Goal: Contribute content: Contribute content

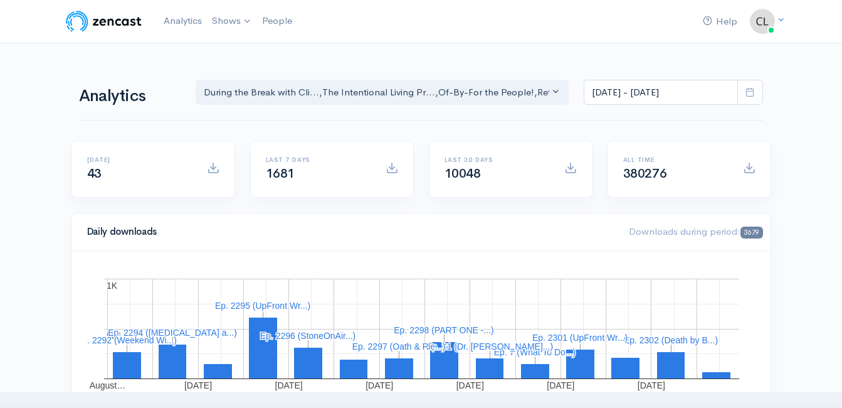
click at [754, 88] on icon at bounding box center [750, 91] width 9 height 9
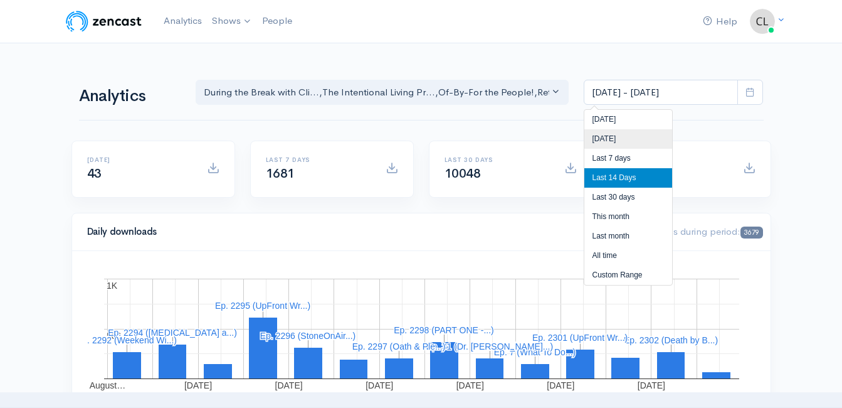
click at [651, 133] on li "[DATE]" at bounding box center [628, 138] width 88 height 19
type input "[DATE] - [DATE]"
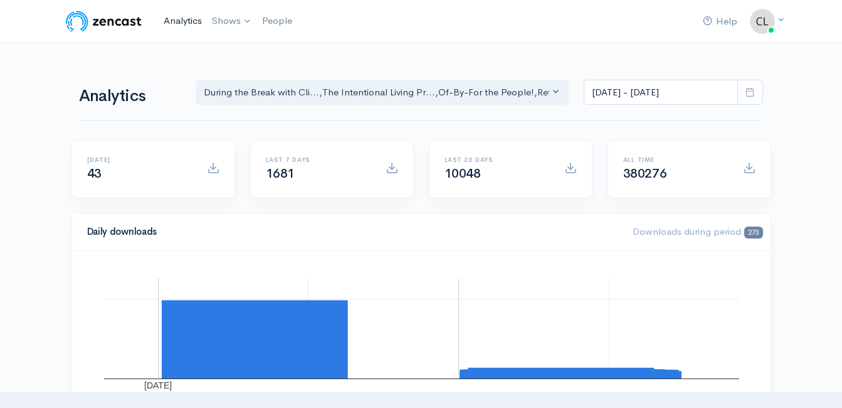
click at [177, 26] on link "Analytics" at bounding box center [183, 21] width 48 height 27
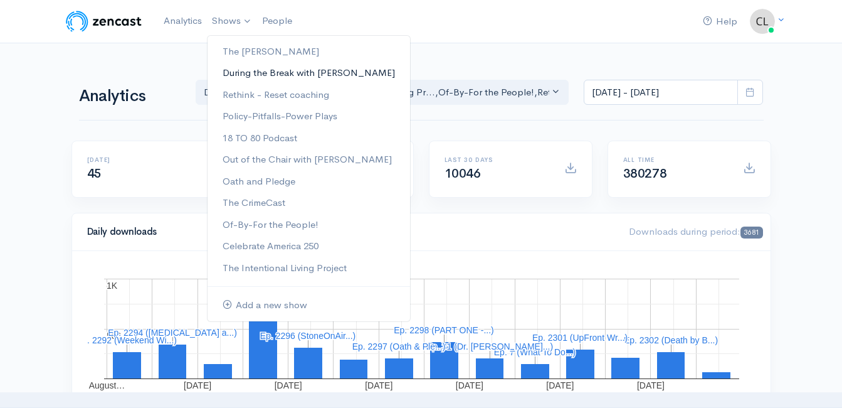
click at [242, 71] on link "During the Break with [PERSON_NAME]" at bounding box center [309, 73] width 203 height 22
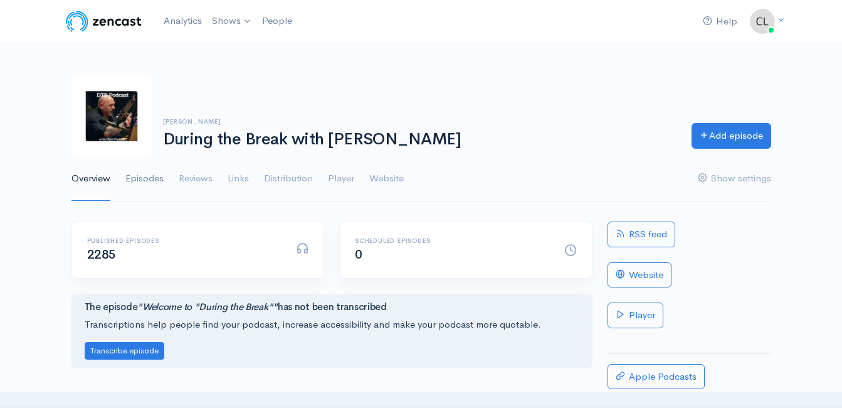
click at [147, 175] on link "Episodes" at bounding box center [144, 178] width 38 height 45
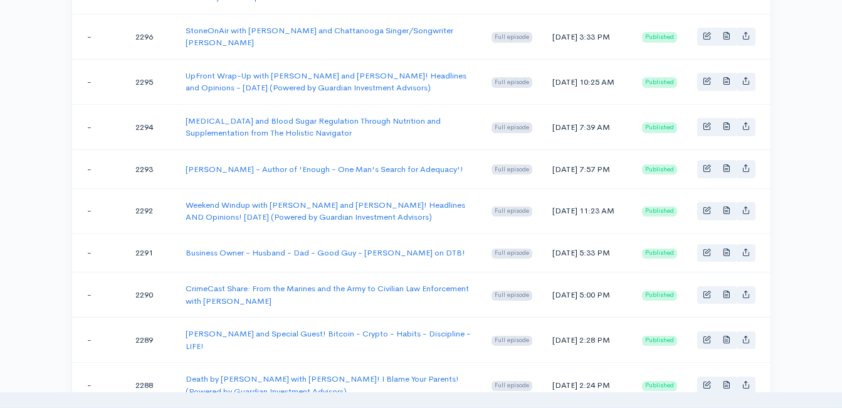
scroll to position [502, 0]
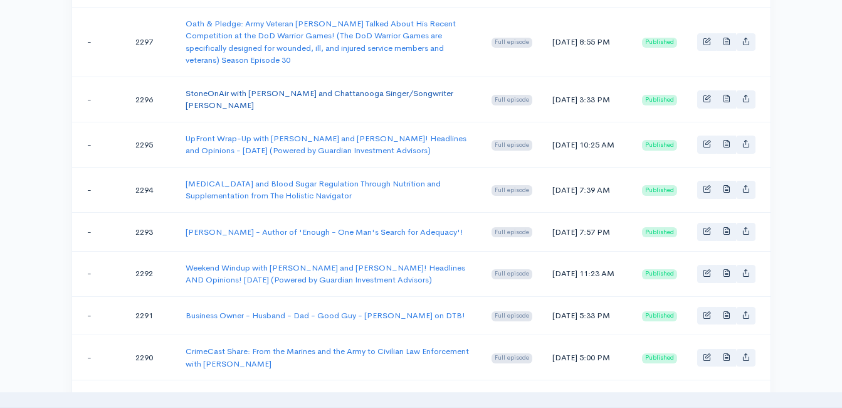
click at [332, 101] on link "StoneOnAir with [PERSON_NAME] and Chattanooga Singer/Songwriter [PERSON_NAME]" at bounding box center [320, 99] width 268 height 23
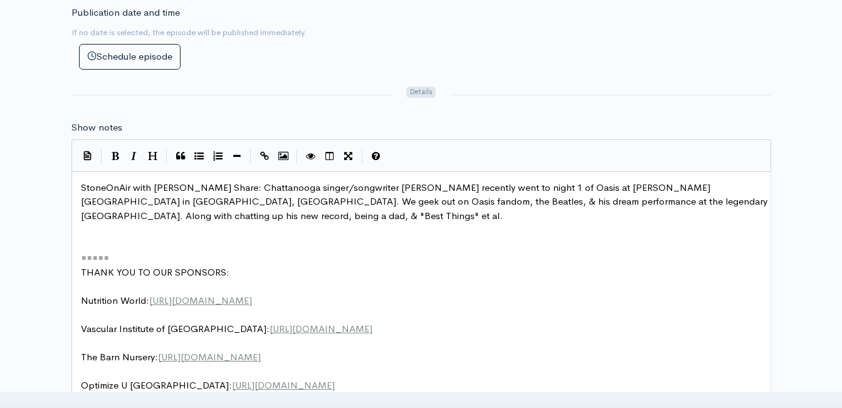
scroll to position [5, 0]
drag, startPoint x: 233, startPoint y: 186, endPoint x: 105, endPoint y: 180, distance: 128.1
type textarea "StoneOnAir with Bryan Stone Share:"
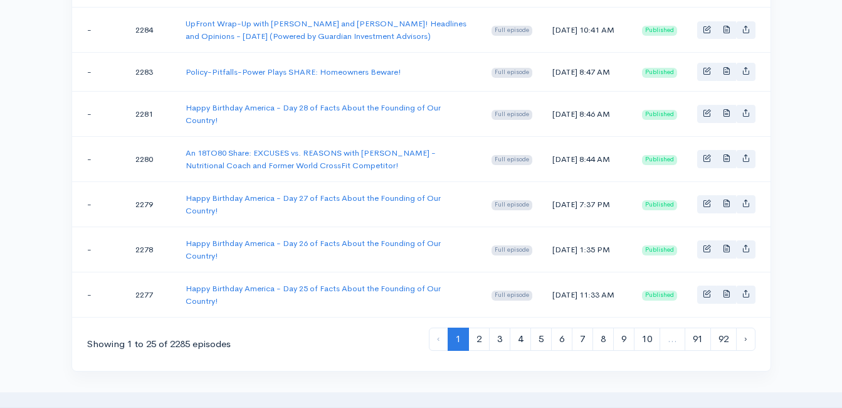
scroll to position [1129, 0]
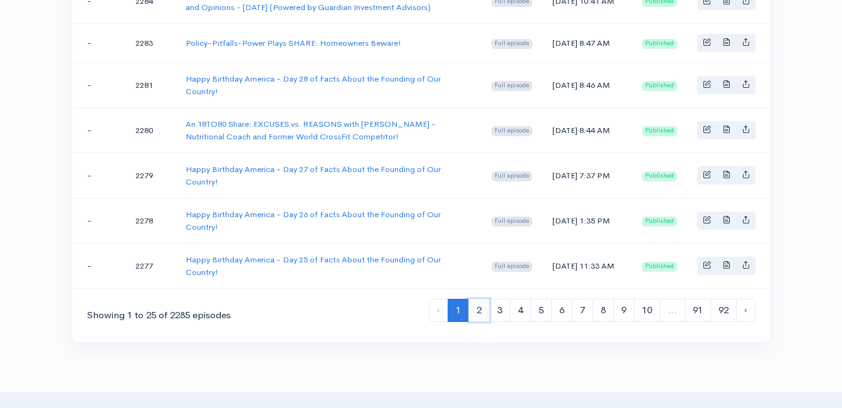
click at [478, 322] on link "2" at bounding box center [478, 309] width 21 height 23
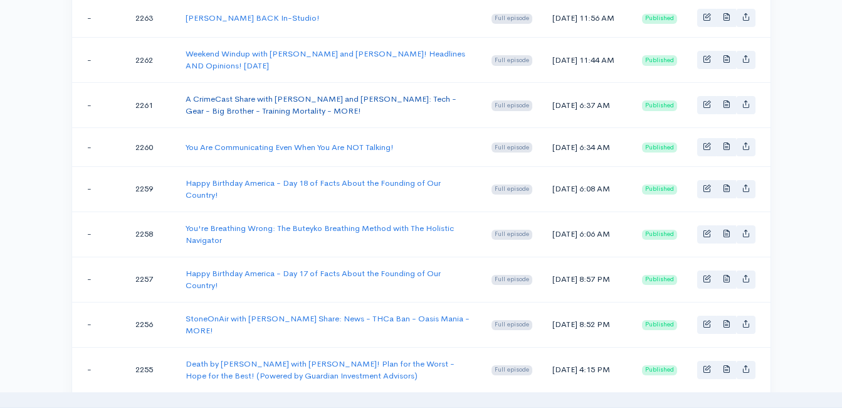
scroll to position [941, 0]
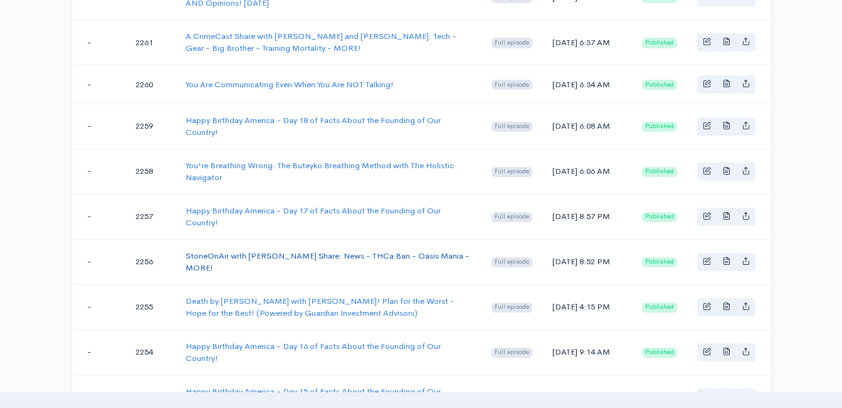
click at [365, 271] on link "StoneOnAir with Bryan Stone Share: News - THCa Ban - Oasis Mania - MORE!" at bounding box center [328, 261] width 284 height 23
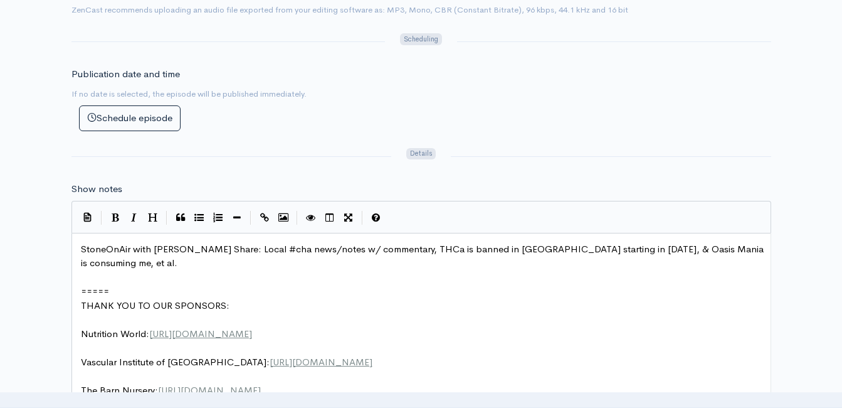
scroll to position [564, 0]
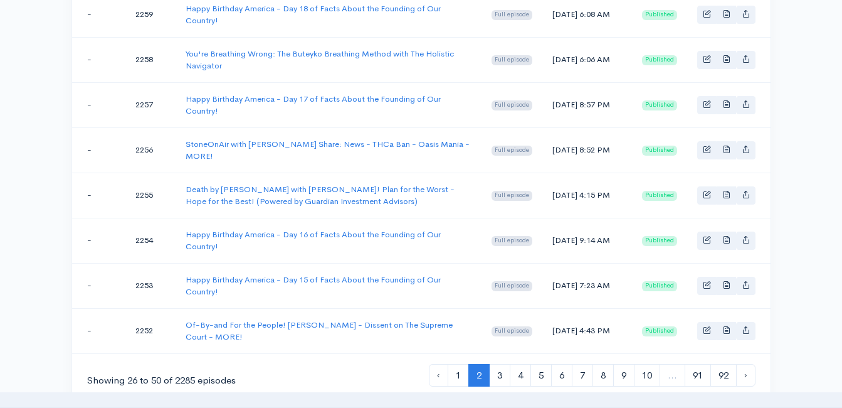
scroll to position [1066, 0]
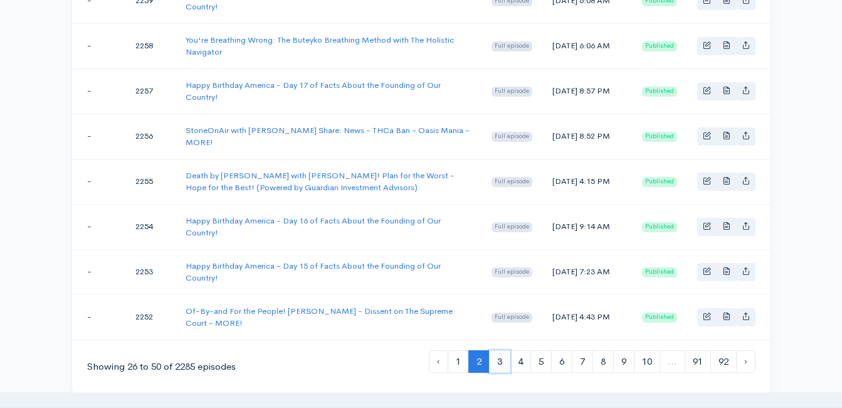
click at [497, 373] on link "3" at bounding box center [499, 361] width 21 height 23
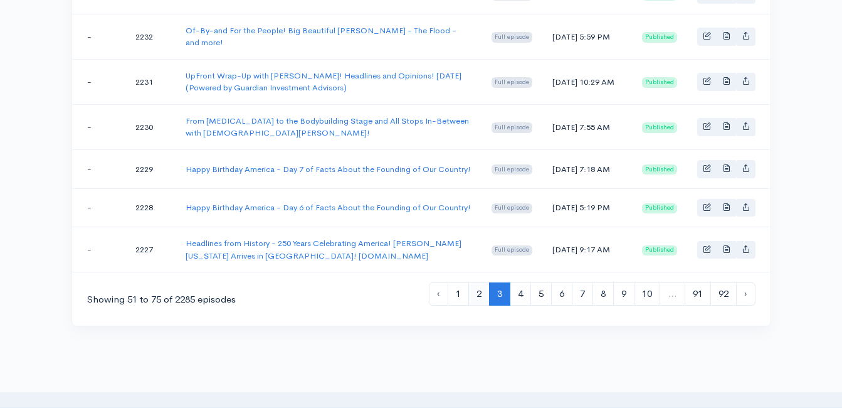
scroll to position [1129, 0]
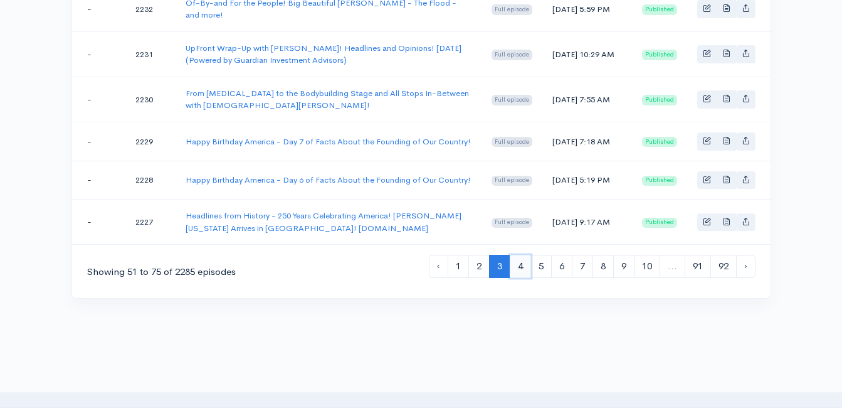
click at [513, 278] on link "4" at bounding box center [520, 266] width 21 height 23
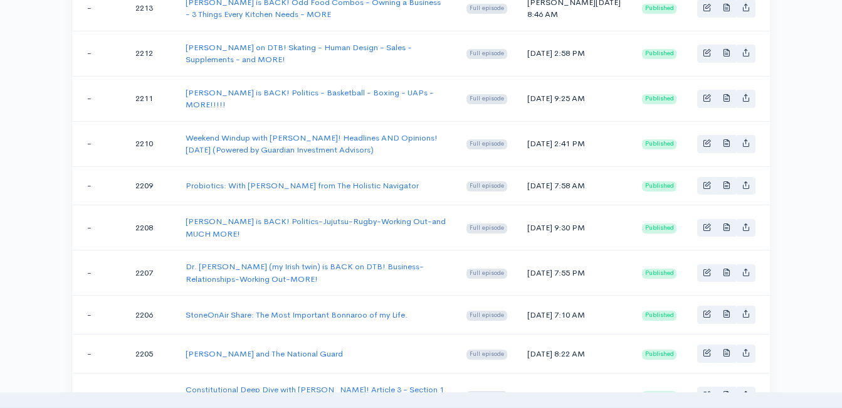
scroll to position [941, 0]
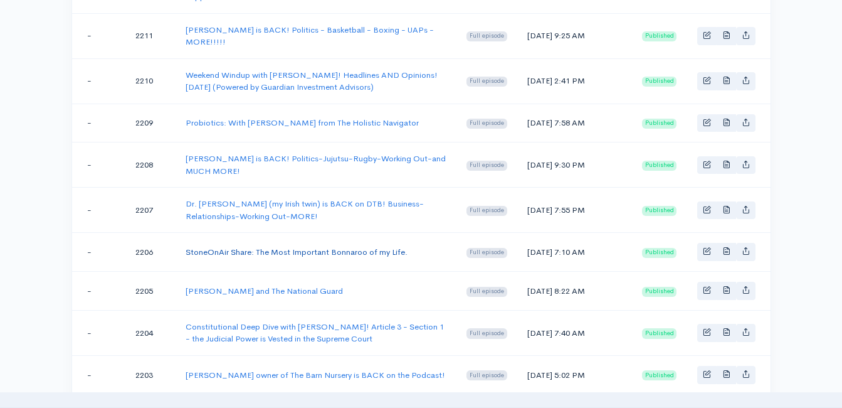
click at [369, 257] on link "StoneOnAir Share: The Most Important Bonnaroo of my Life." at bounding box center [297, 251] width 222 height 11
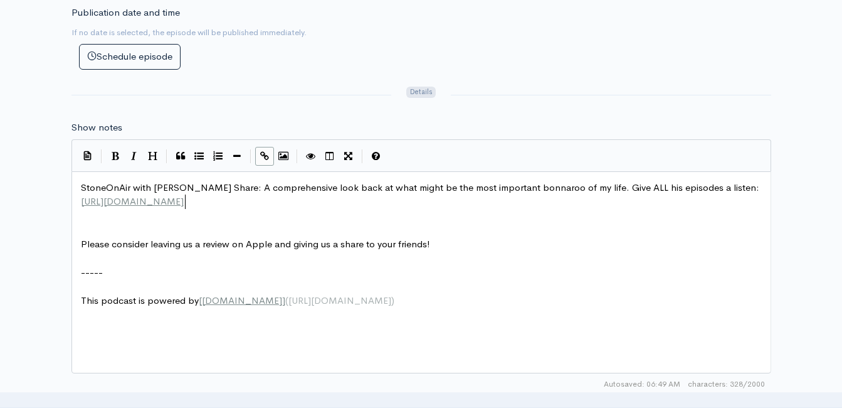
type textarea "/"
drag, startPoint x: 214, startPoint y: 203, endPoint x: 594, endPoint y: 191, distance: 380.2
type textarea "Give ALL his episodes a listen: https://stoneonair.com/"
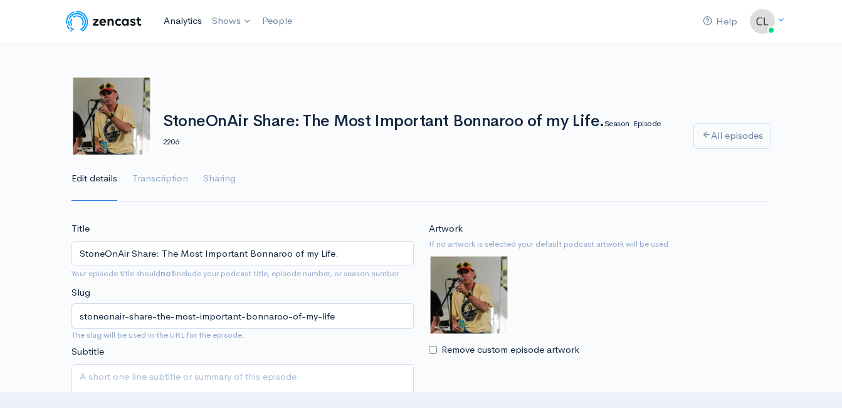
click at [192, 19] on link "Analytics" at bounding box center [183, 21] width 48 height 27
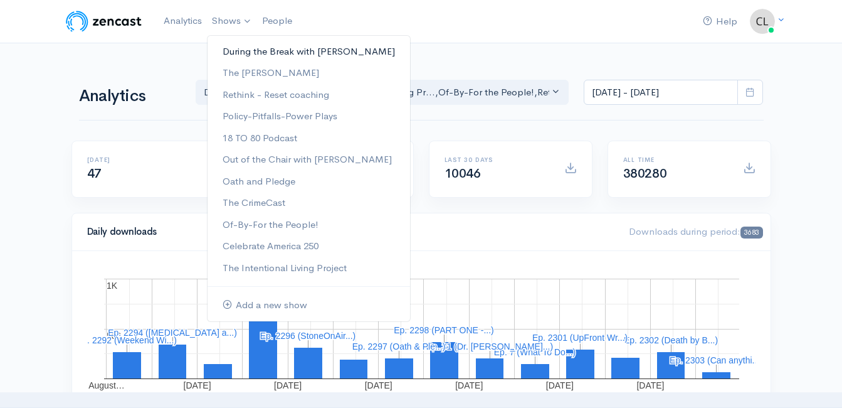
click at [233, 50] on link "During the Break with [PERSON_NAME]" at bounding box center [309, 52] width 203 height 22
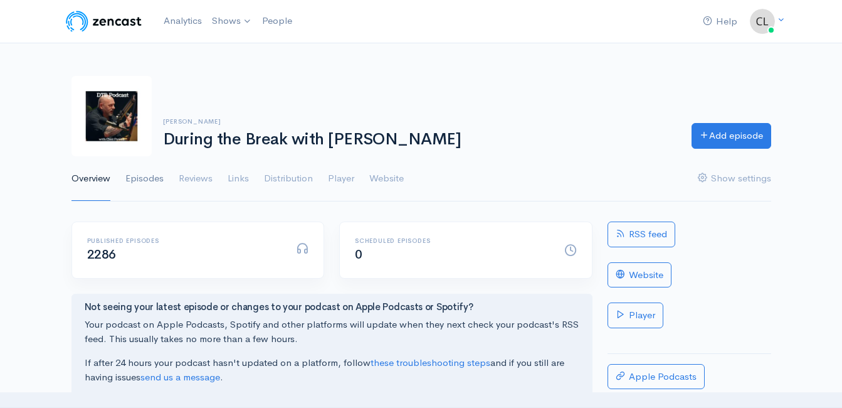
click at [158, 181] on link "Episodes" at bounding box center [144, 178] width 38 height 45
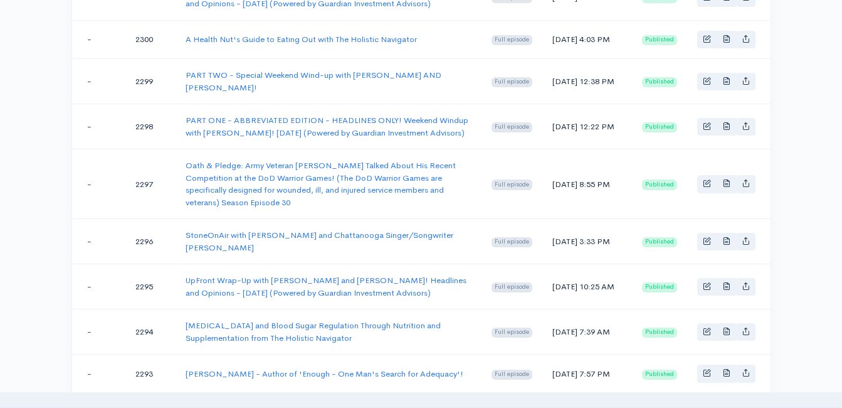
scroll to position [439, 0]
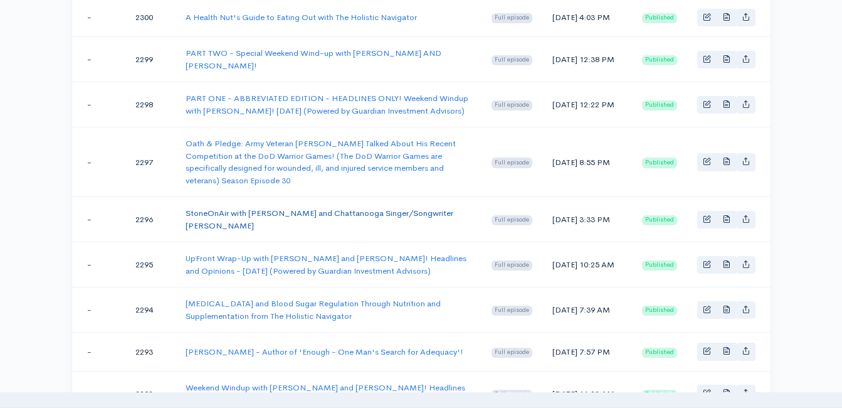
click at [364, 219] on link "StoneOnAir with [PERSON_NAME] and Chattanooga Singer/Songwriter [PERSON_NAME]" at bounding box center [320, 219] width 268 height 23
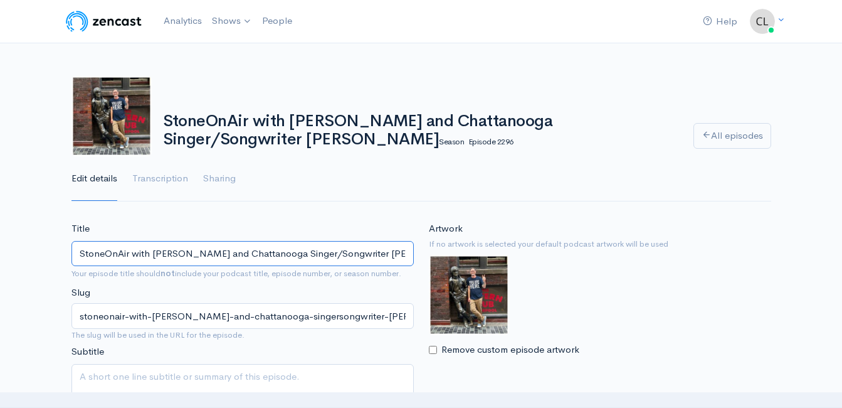
drag, startPoint x: 204, startPoint y: 251, endPoint x: 78, endPoint y: 253, distance: 126.1
click at [78, 253] on input "StoneOnAir with [PERSON_NAME] and Chattanooga Singer/Songwriter [PERSON_NAME]" at bounding box center [242, 254] width 342 height 26
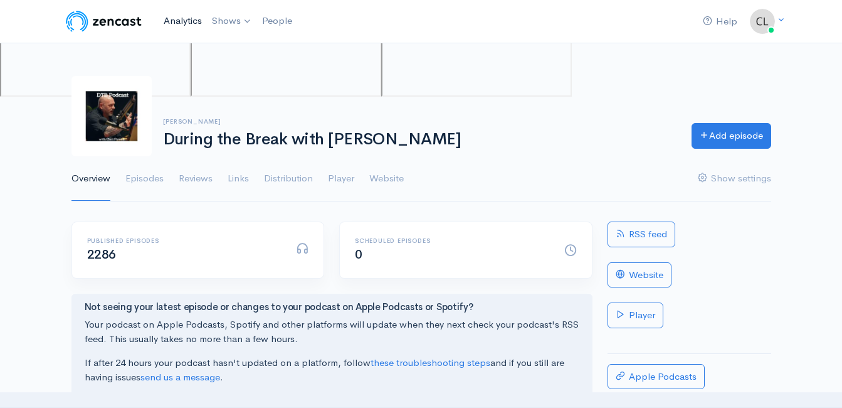
click at [168, 14] on link "Analytics" at bounding box center [183, 21] width 48 height 27
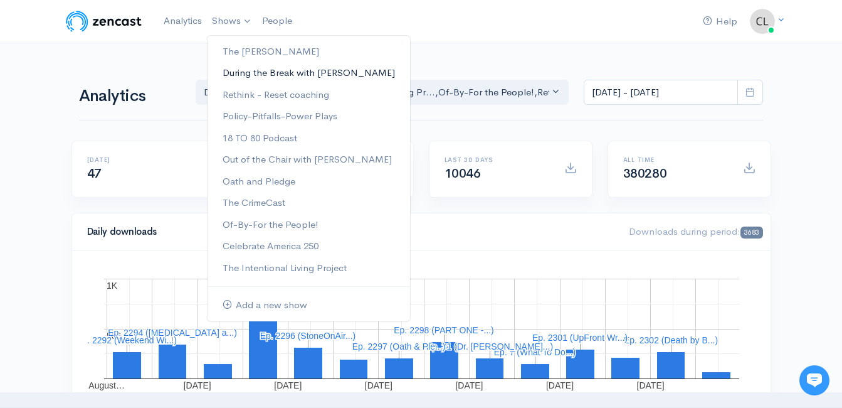
click at [230, 69] on link "During the Break with [PERSON_NAME]" at bounding box center [309, 73] width 203 height 22
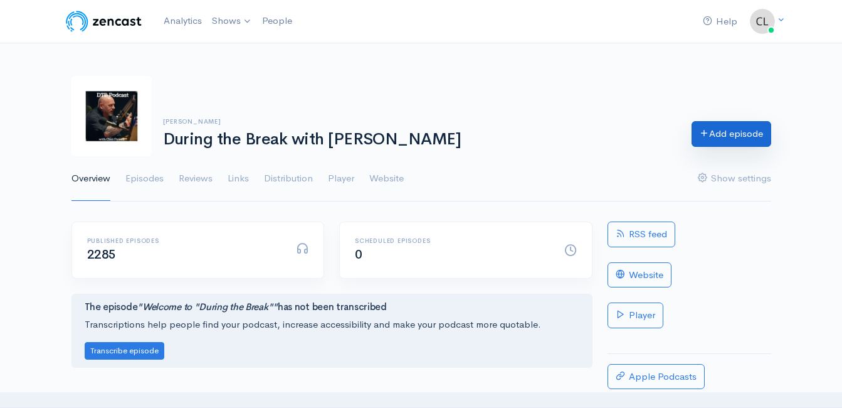
click at [705, 135] on icon at bounding box center [704, 132] width 9 height 9
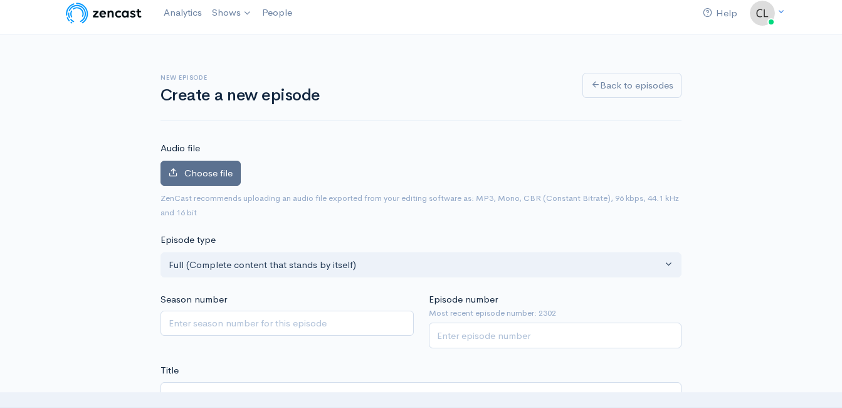
click at [201, 184] on label "Choose file" at bounding box center [201, 174] width 80 height 26
click at [0, 0] on input "Choose file" at bounding box center [0, 0] width 0 height 0
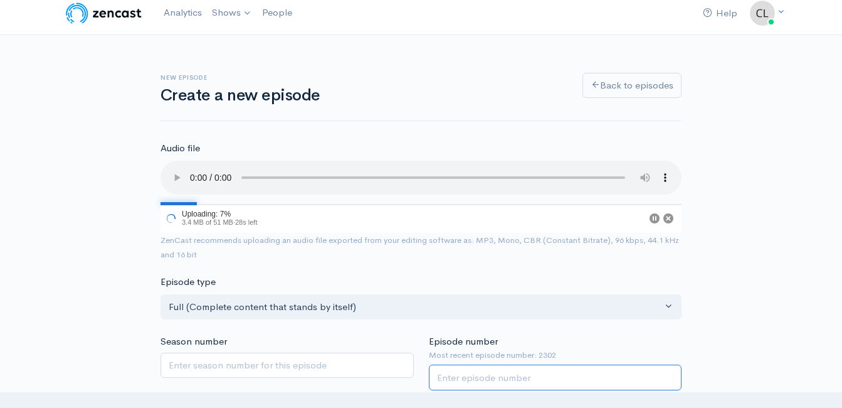
click at [504, 374] on input "Episode number" at bounding box center [555, 377] width 253 height 26
type input "2303"
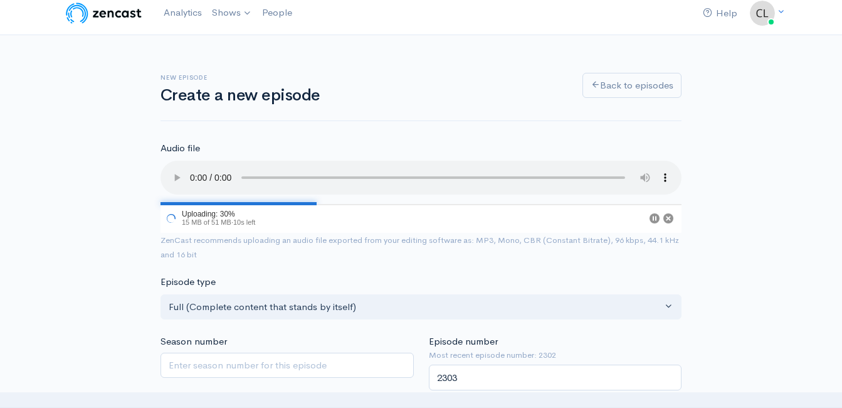
click at [496, 285] on div "Episode type Full (Complete content that stands by itself) Trailer (a short, pr…" at bounding box center [421, 297] width 536 height 45
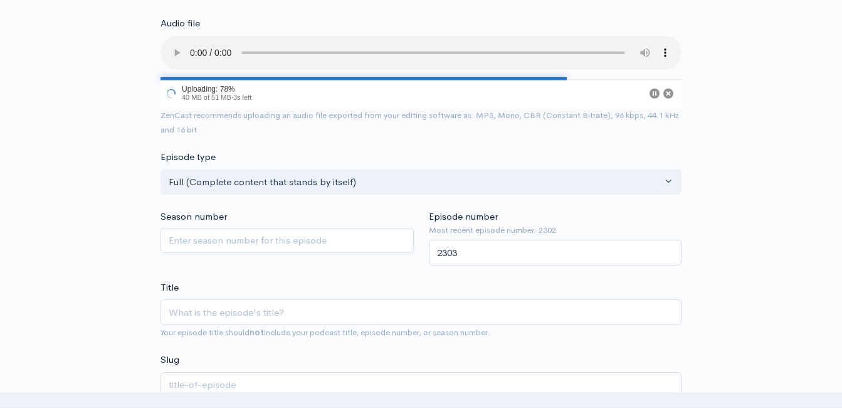
scroll to position [134, 0]
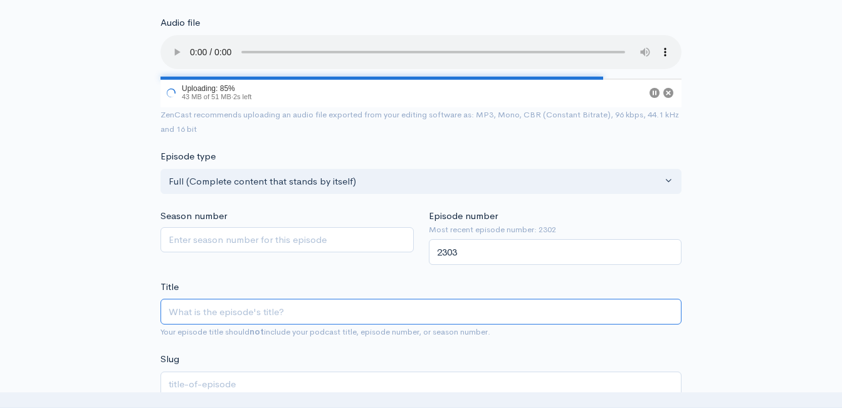
click at [492, 312] on input "Title" at bounding box center [421, 311] width 521 height 26
paste input "Can anything be done to help prevent the latest "100 year" weather event, Brian…"
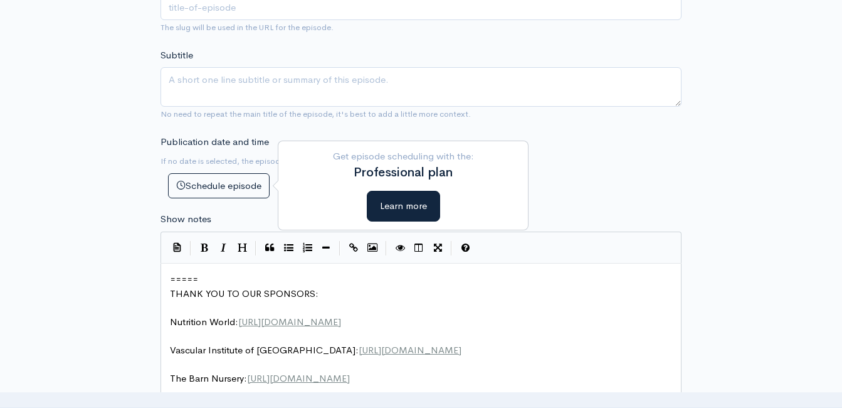
scroll to position [539, 0]
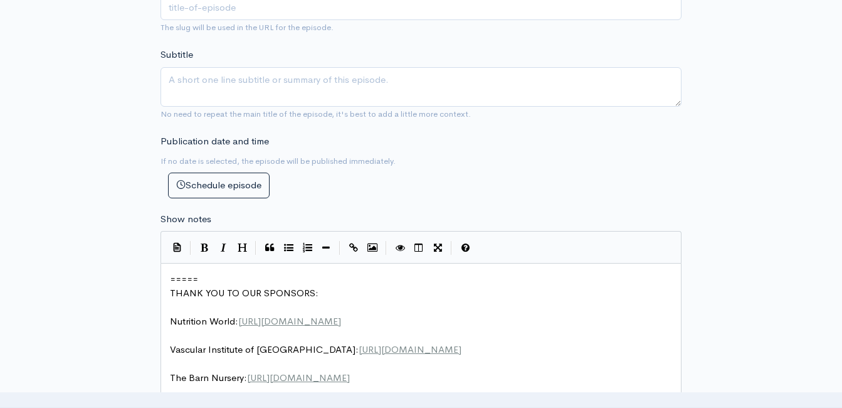
type input "Can anything be done to help prevent the latest "100 year" weather event, Brian…"
type input "can-anything-be-done-to-help-prevent-the-latest-100-year-weather-event-brian-jo…"
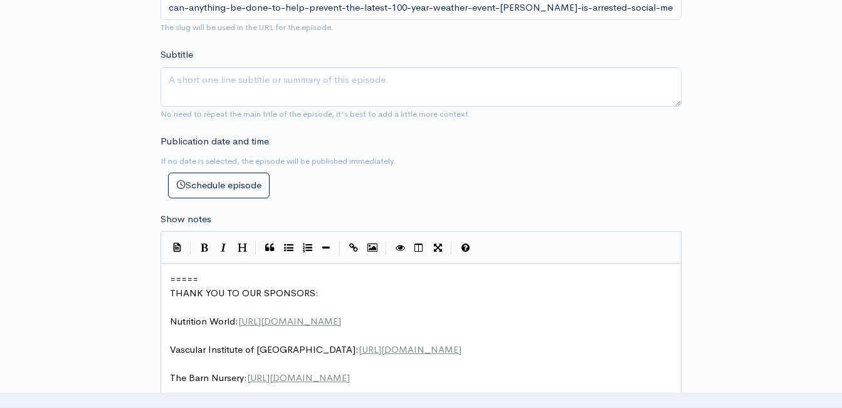
scroll to position [5, 0]
click at [172, 283] on span "=====" at bounding box center [184, 279] width 28 height 12
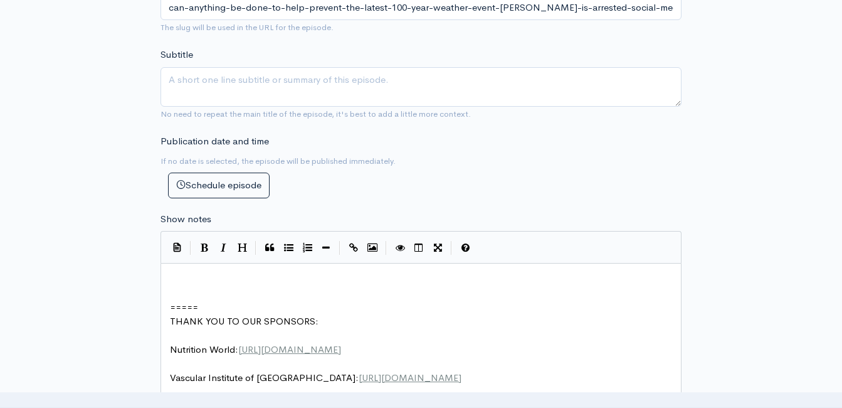
click at [222, 275] on pre "​" at bounding box center [425, 279] width 517 height 14
paste textarea
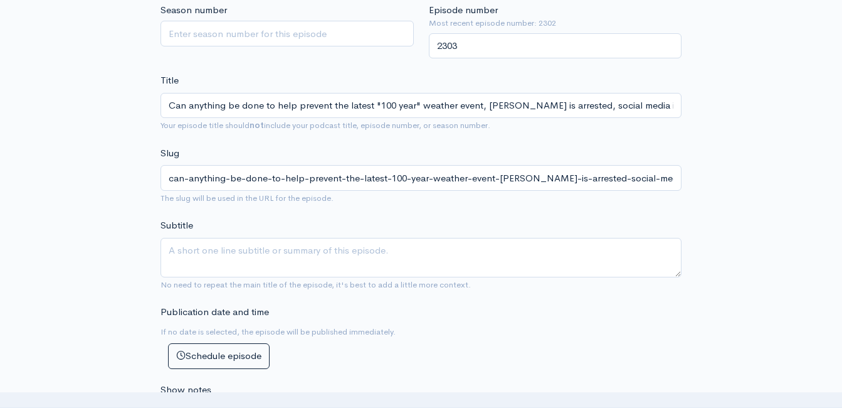
scroll to position [351, 0]
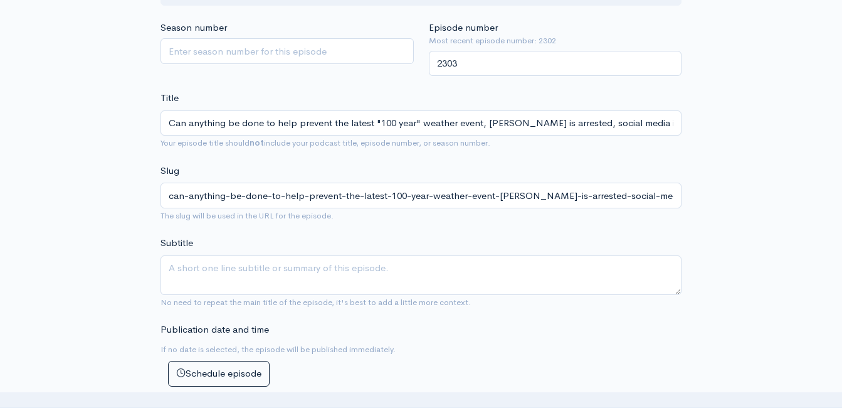
type textarea "​"
click at [379, 124] on input "Can anything be done to help prevent the latest "100 year" weather event, Brian…" at bounding box center [421, 123] width 521 height 26
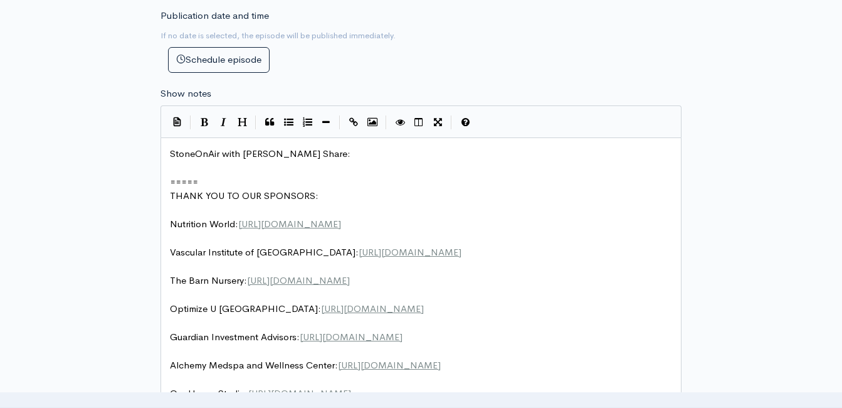
click at [351, 151] on pre "StoneOnAir with Bryan Stone Share:" at bounding box center [425, 154] width 517 height 14
type textarea "​"
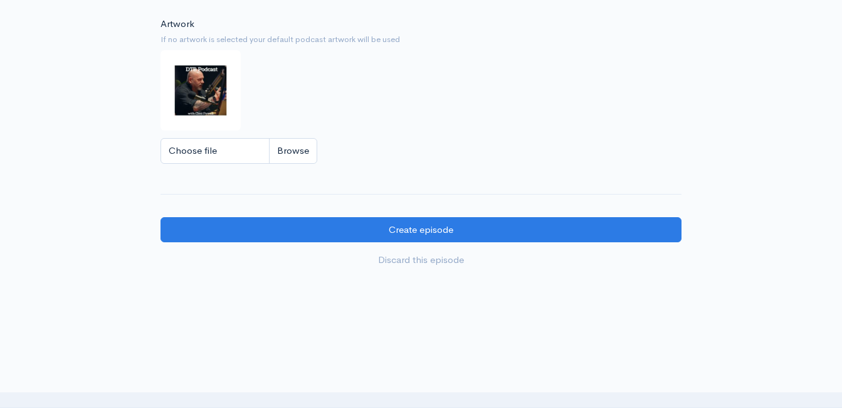
scroll to position [1354, 0]
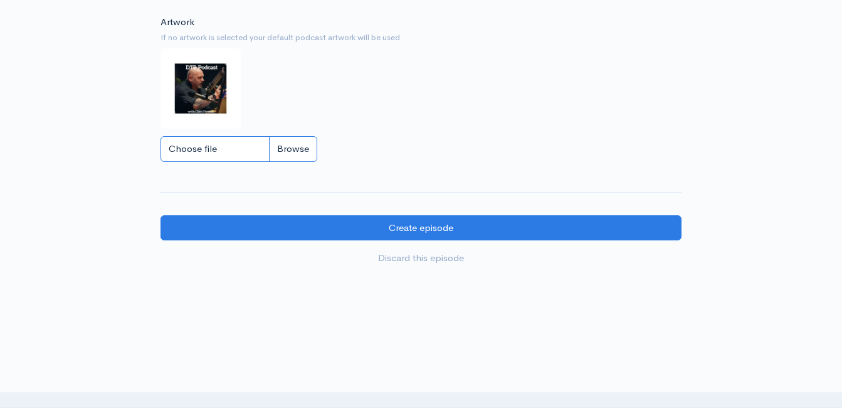
click at [302, 149] on input "Choose file" at bounding box center [239, 149] width 157 height 26
type input "C:\fakepath\1000003700.jpg"
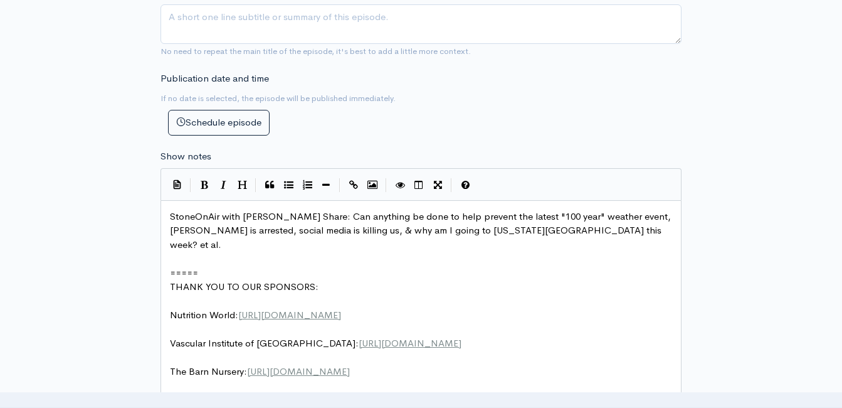
scroll to position [1, 0]
click at [631, 230] on pre "StoneOnAir with Bryan Stone Share: Can anything be done to help prevent the lat…" at bounding box center [425, 230] width 517 height 43
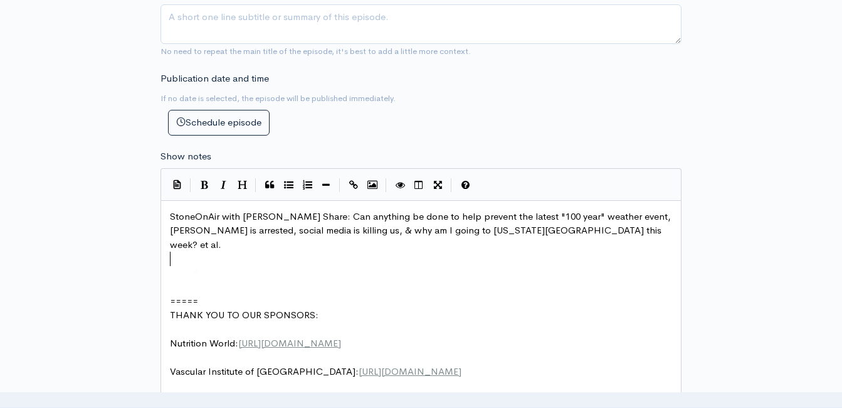
type textarea "​"
paste textarea
click at [463, 230] on span "StoneOnAir with [PERSON_NAME] Share: Can anything be done to help prevent the l…" at bounding box center [422, 230] width 504 height 40
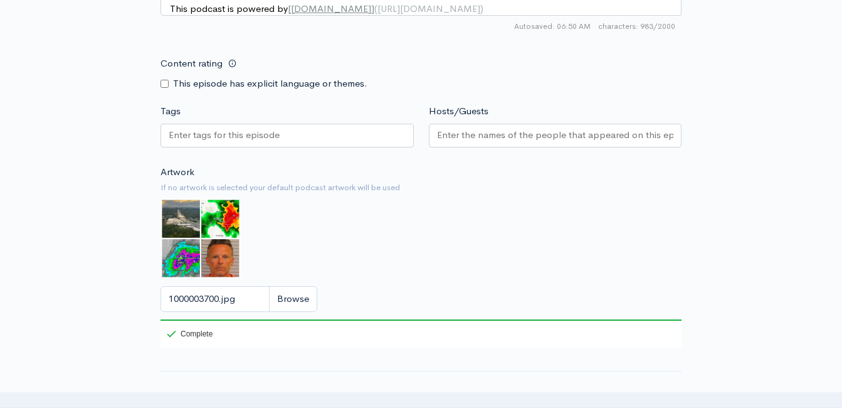
scroll to position [1254, 0]
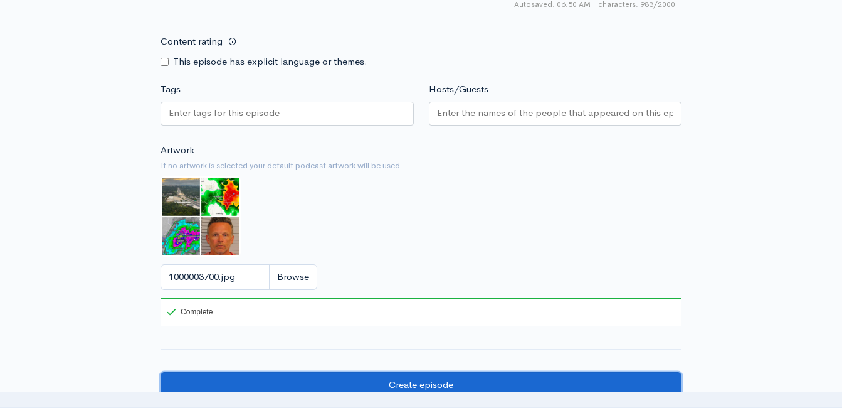
click at [436, 381] on input "Create episode" at bounding box center [421, 385] width 521 height 26
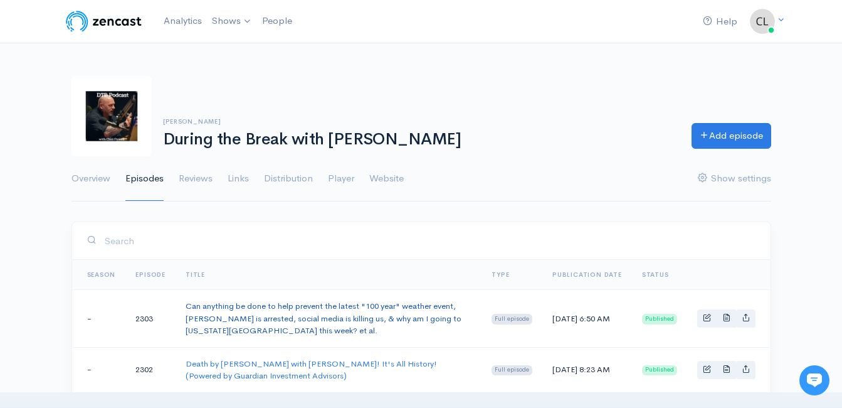
click at [302, 305] on link "Can anything be done to help prevent the latest "100 year" weather event, Brian…" at bounding box center [324, 317] width 276 height 35
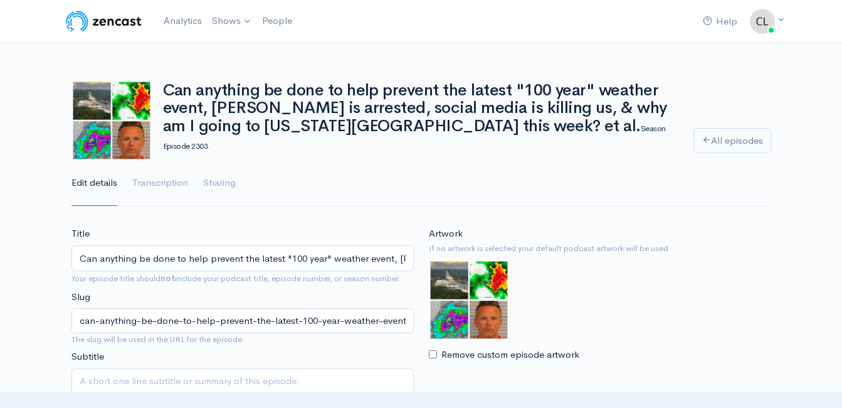
click at [296, 246] on input "Can anything be done to help prevent the latest "100 year" weather event, Brian…" at bounding box center [242, 258] width 342 height 26
click at [82, 248] on input "Can anything be done to help prevent the latest "100 year" weather event, Brian…" at bounding box center [242, 258] width 342 height 26
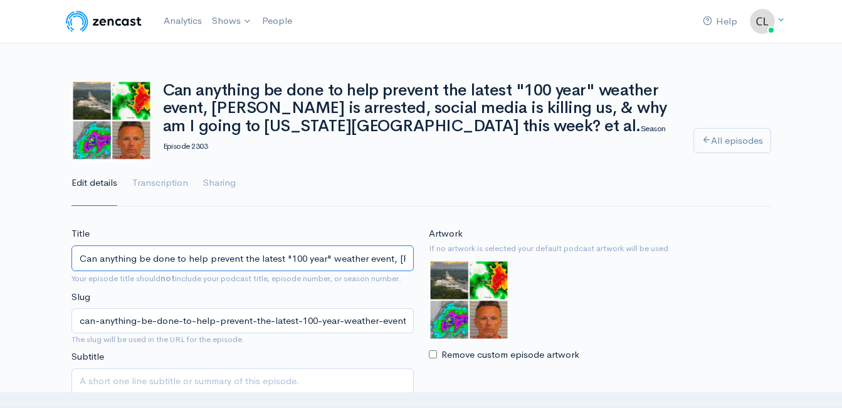
paste input "StoneOnAir with Bryan Stone"
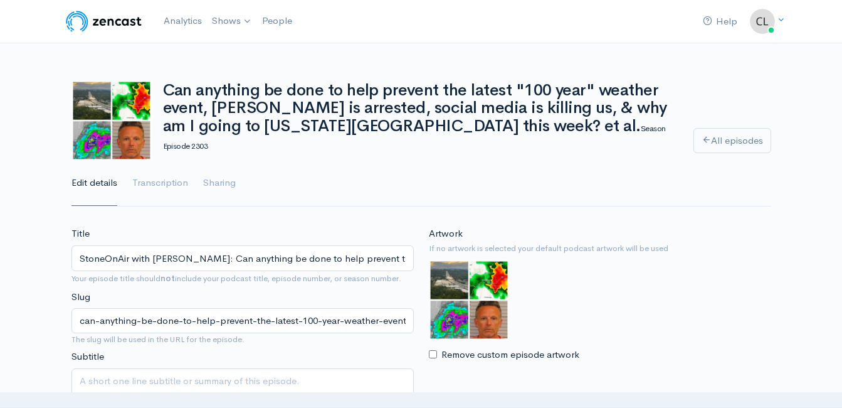
click at [319, 238] on div "Title StoneOnAir with Bryan Stone: Can anything be done to help prevent the lat…" at bounding box center [242, 326] width 357 height 201
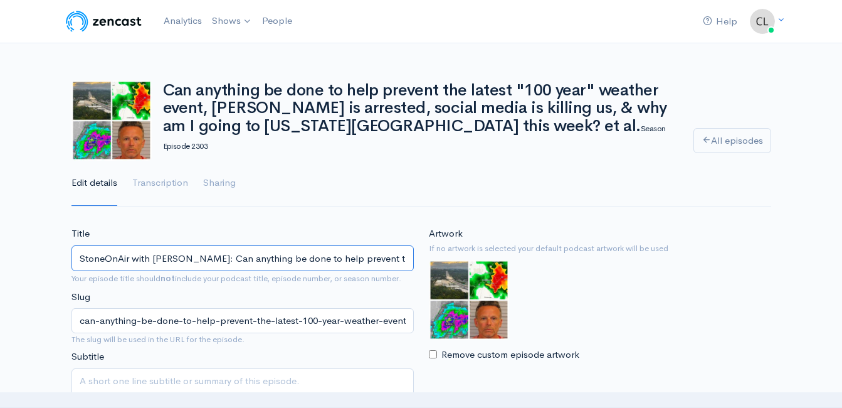
click at [324, 246] on input "StoneOnAir with Bryan Stone: Can anything be done to help prevent the latest "1…" at bounding box center [242, 258] width 342 height 26
drag, startPoint x: 209, startPoint y: 251, endPoint x: 432, endPoint y: 260, distance: 222.8
click at [432, 260] on div "Title StoneOnAir with Bryan Stone: Can anything be done to help prevent the lat…" at bounding box center [421, 328] width 715 height 204
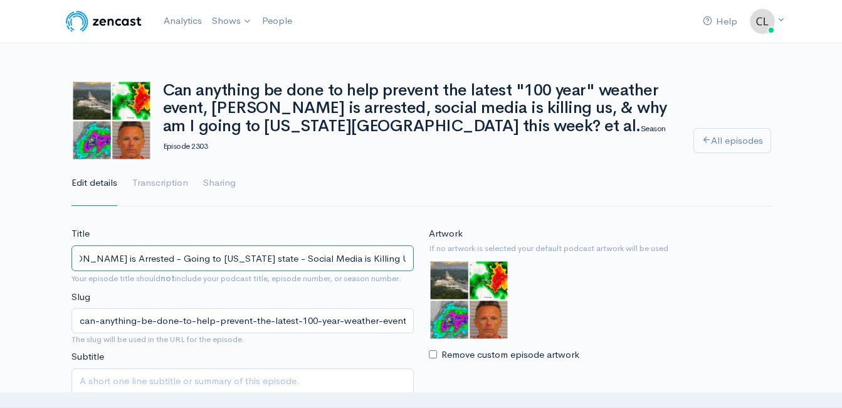
click at [229, 245] on input "StoneOnAir with Bryan Stone: 100 Year Flood - Joyce is Arrested - Going to Wash…" at bounding box center [242, 258] width 342 height 26
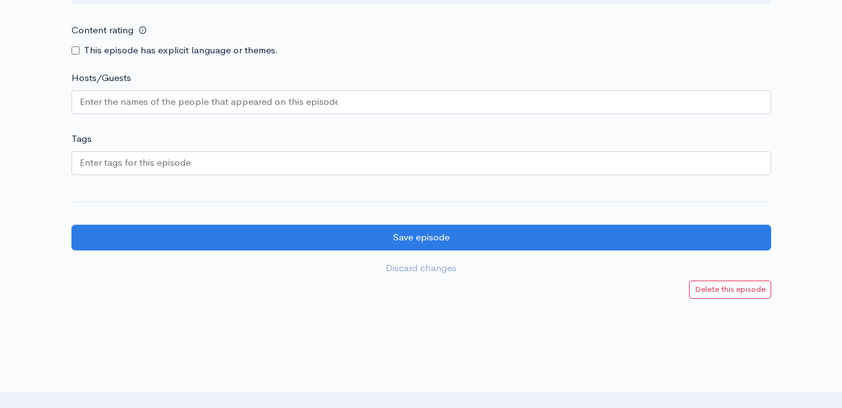
scroll to position [1366, 0]
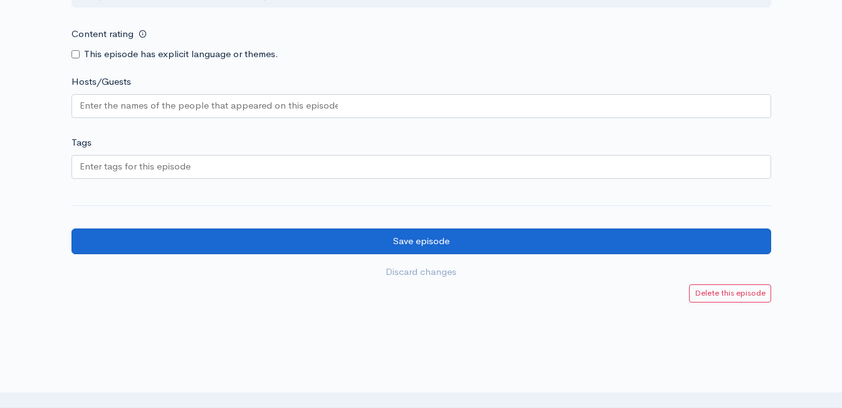
type input "StoneOnAir with Bryan Stone: 100 Year Flood - Joyce is Arrested - Going to Wash…"
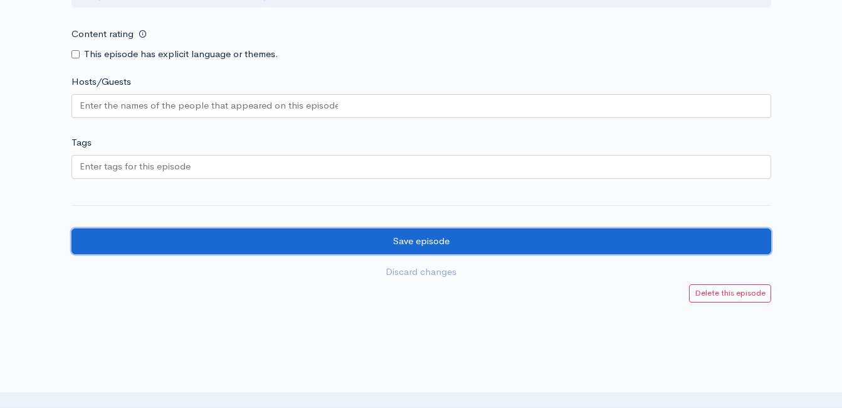
click at [457, 253] on input "Save episode" at bounding box center [421, 241] width 700 height 26
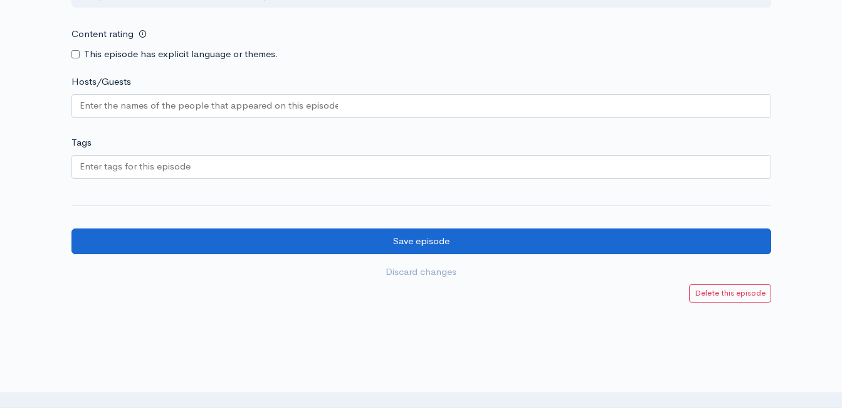
scroll to position [0, 0]
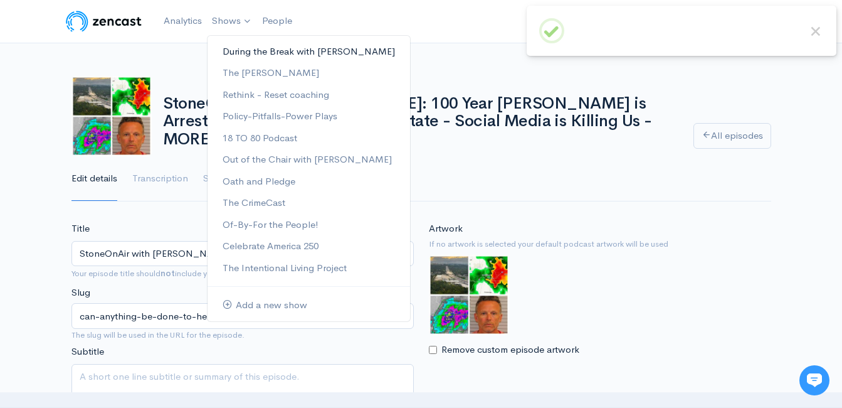
click at [240, 48] on link "During the Break with [PERSON_NAME]" at bounding box center [309, 52] width 203 height 22
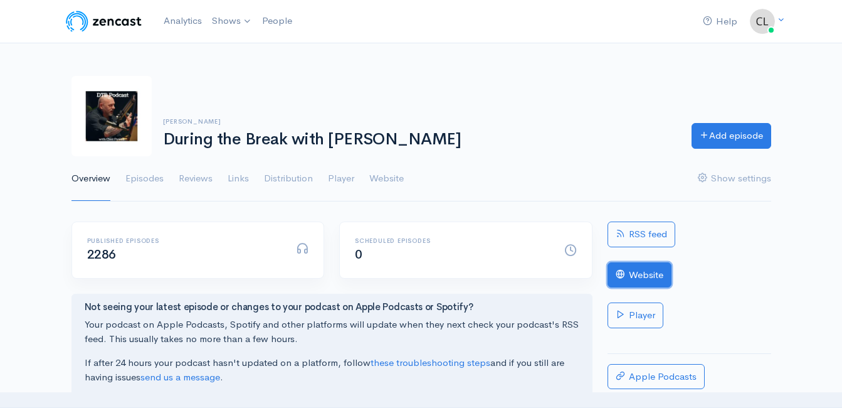
click at [647, 278] on link "Website" at bounding box center [640, 275] width 64 height 26
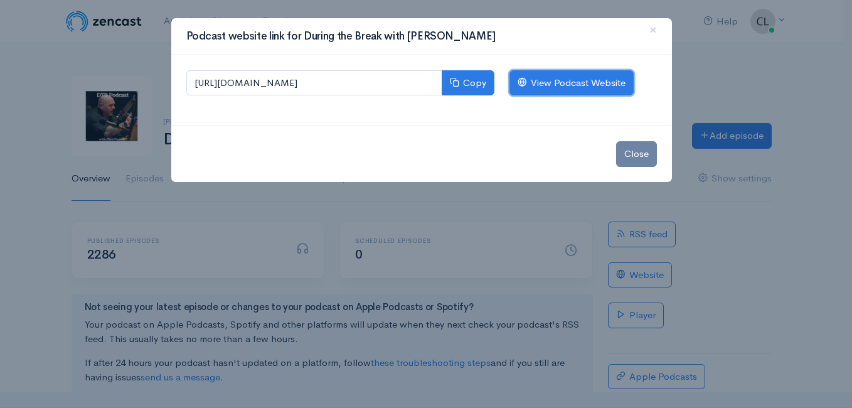
click at [584, 87] on link "View Podcast Website" at bounding box center [571, 83] width 124 height 26
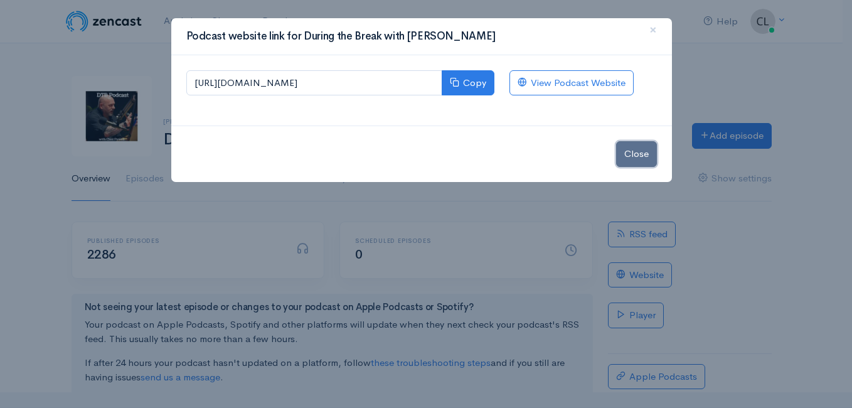
click at [640, 154] on button "Close" at bounding box center [636, 154] width 41 height 26
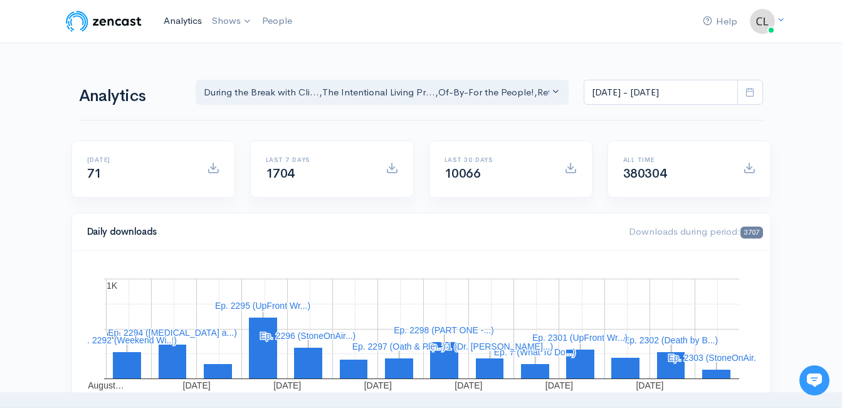
click at [190, 20] on link "Analytics" at bounding box center [183, 21] width 48 height 27
click at [161, 61] on div "Analytics During the Break with Cli... The Intentional Living Pr... Of-By-For t…" at bounding box center [421, 91] width 685 height 60
click at [188, 29] on link "Analytics" at bounding box center [183, 21] width 48 height 27
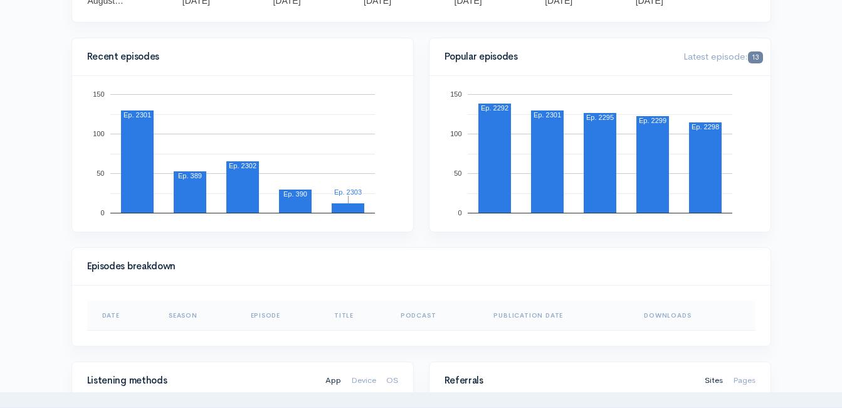
scroll to position [439, 0]
